Goal: Transaction & Acquisition: Purchase product/service

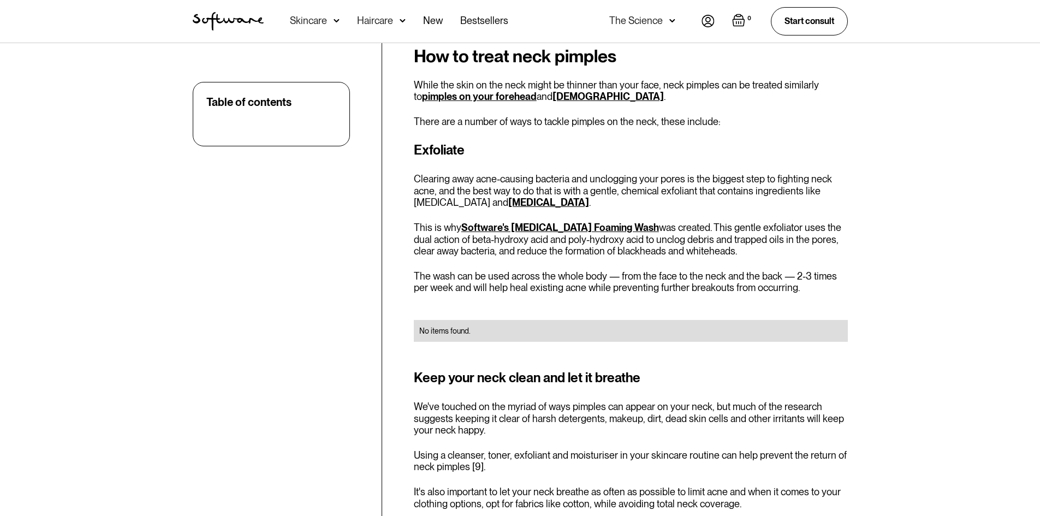
scroll to position [2293, 0]
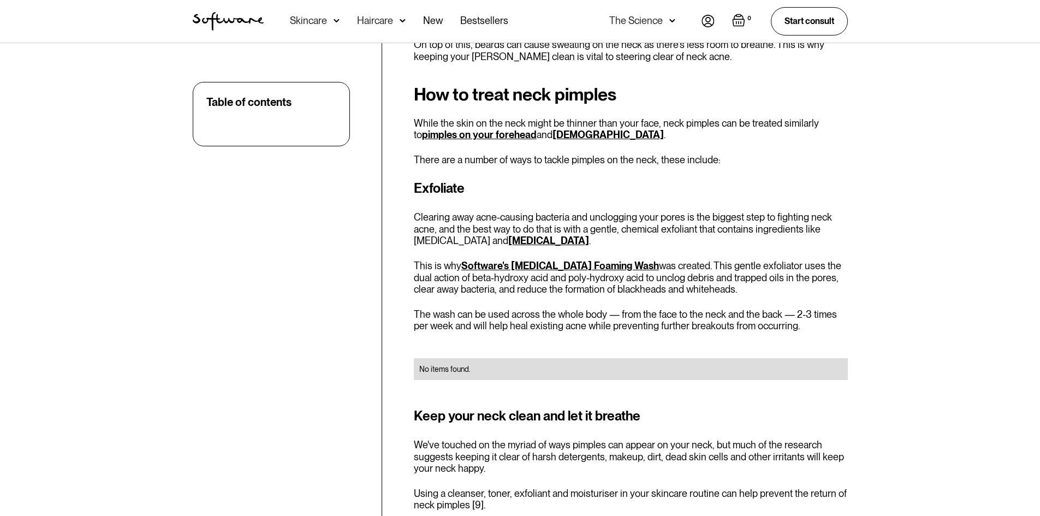
click at [516, 260] on link "Software's [MEDICAL_DATA] Foaming Wash" at bounding box center [560, 265] width 198 height 11
